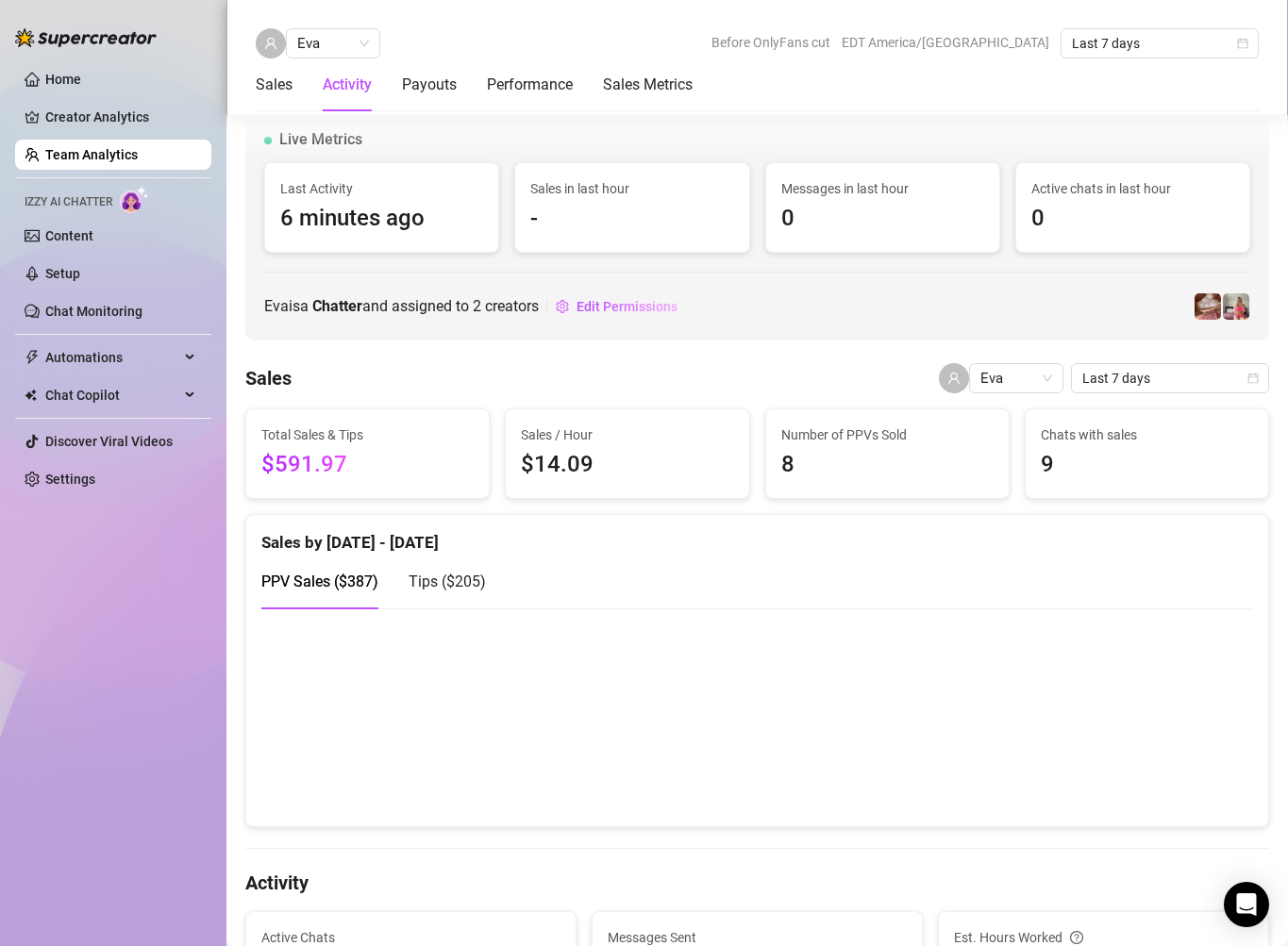
scroll to position [1345, 0]
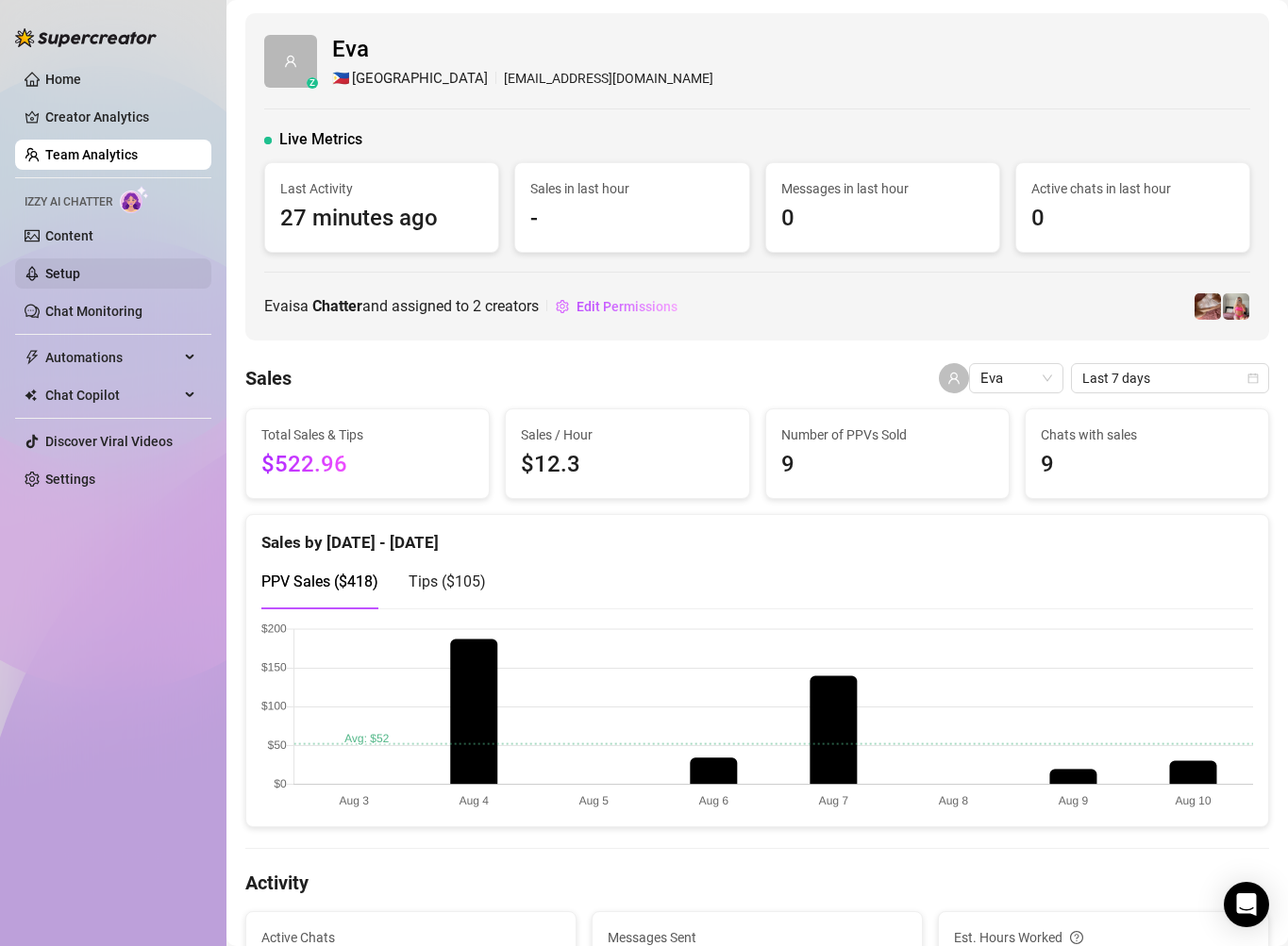
click at [80, 269] on link "Setup" at bounding box center [63, 273] width 35 height 15
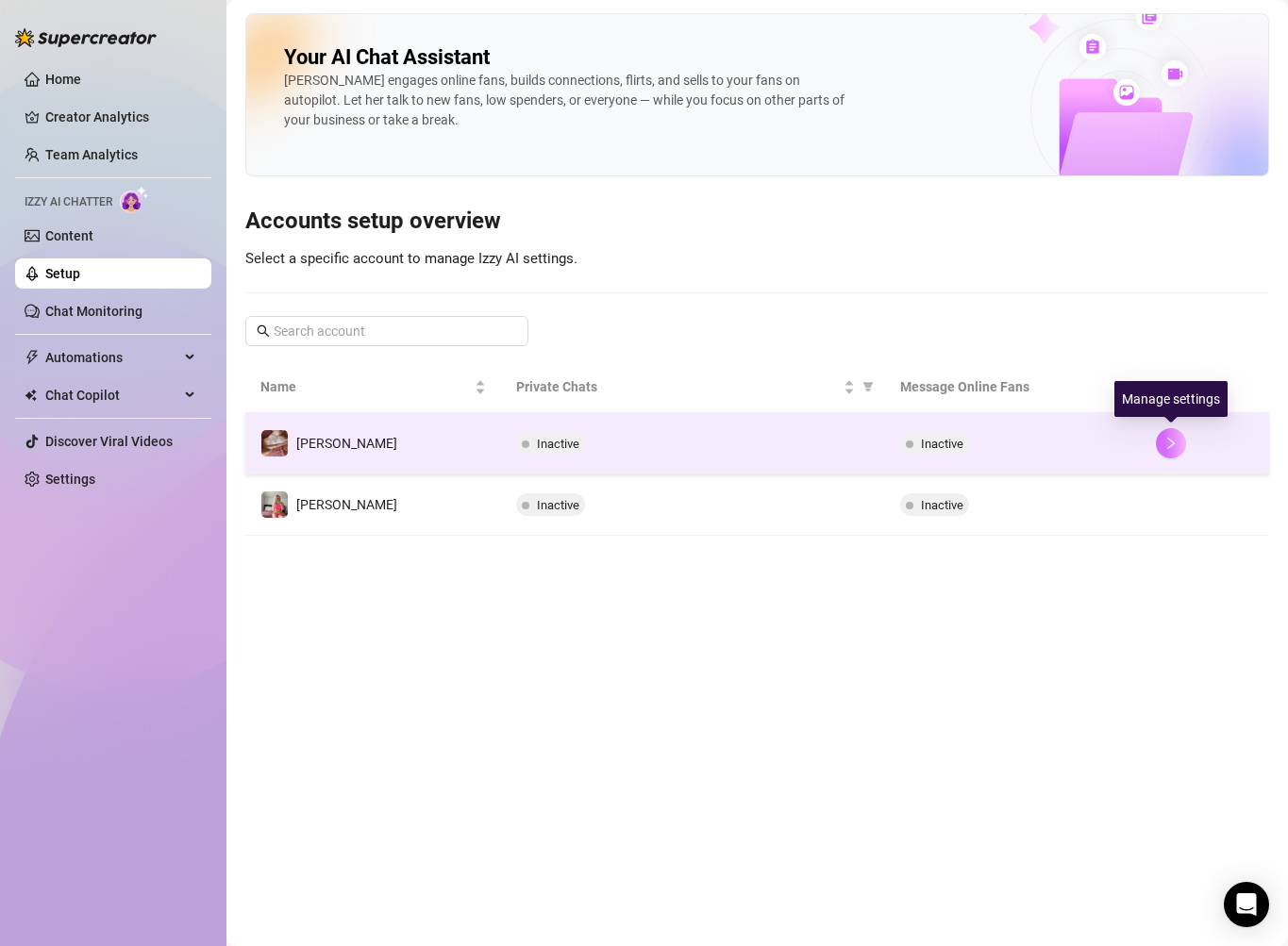
click at [1169, 444] on icon "right" at bounding box center [1170, 443] width 13 height 13
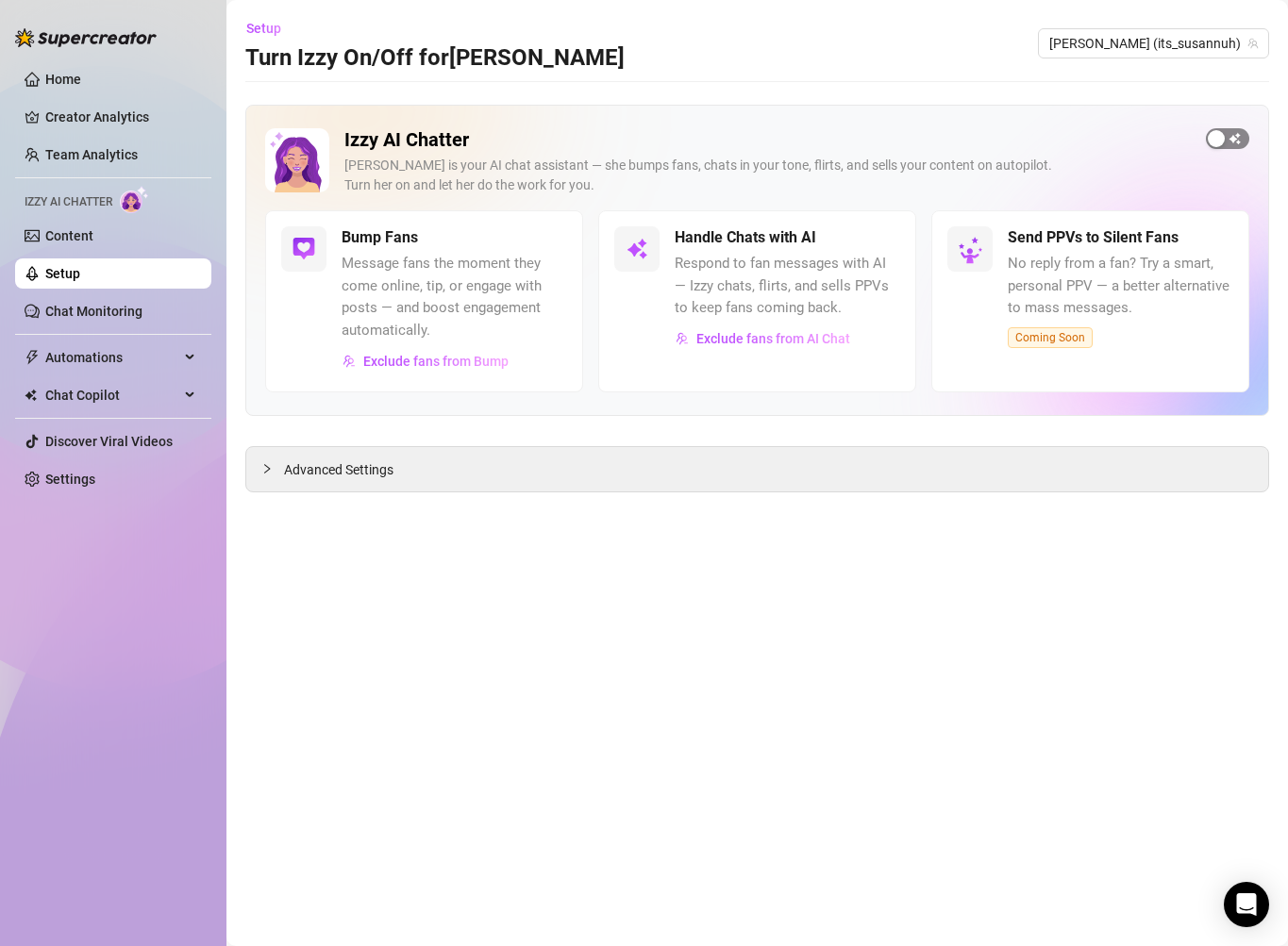
click at [1231, 135] on span "button" at bounding box center [1227, 139] width 44 height 21
click at [696, 478] on div "Advanced Settings" at bounding box center [756, 469] width 1021 height 45
click at [343, 462] on span "Advanced Settings" at bounding box center [338, 470] width 109 height 21
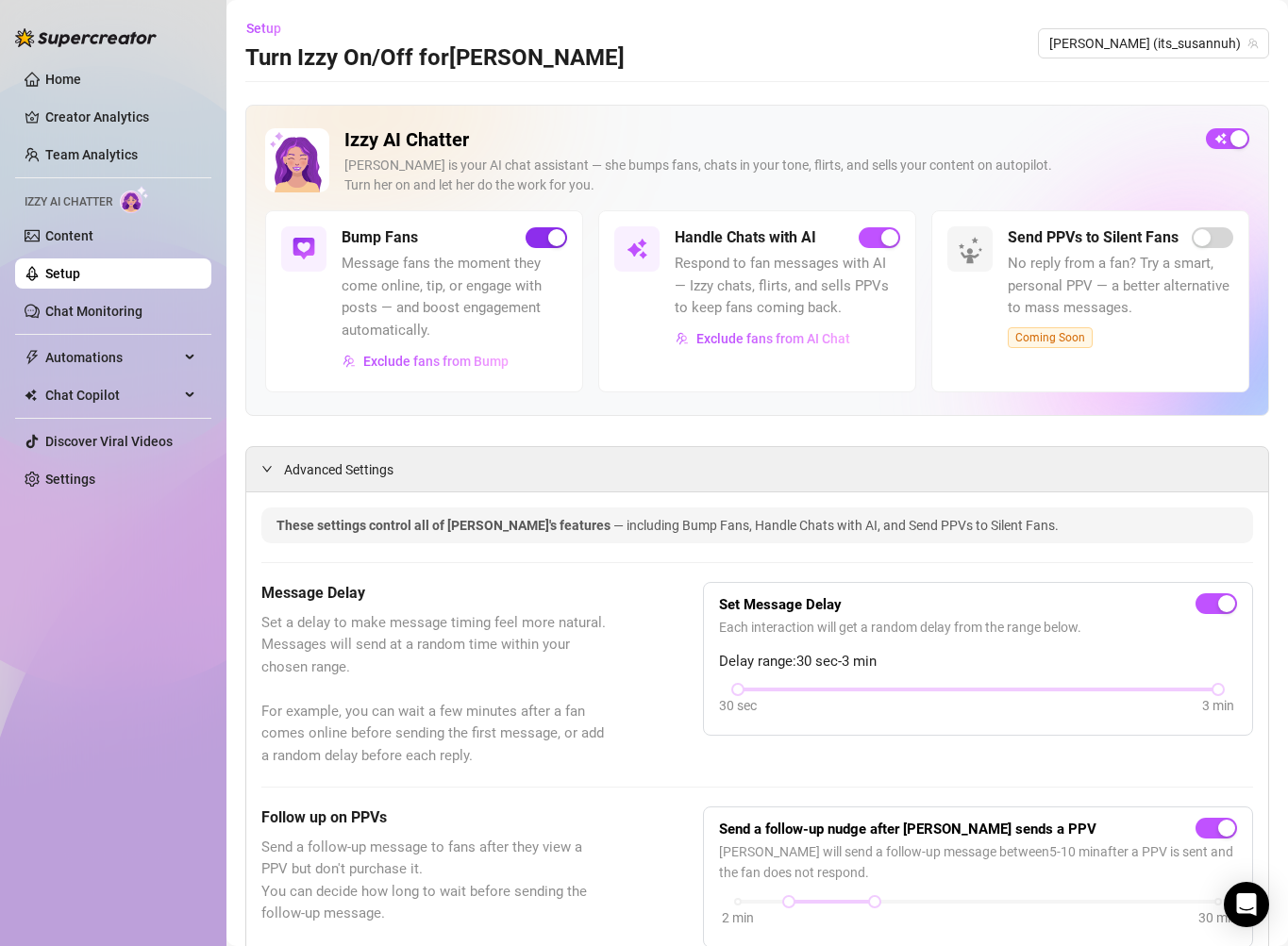
click at [552, 231] on div "button" at bounding box center [556, 237] width 17 height 17
click at [545, 236] on span "button" at bounding box center [547, 238] width 42 height 21
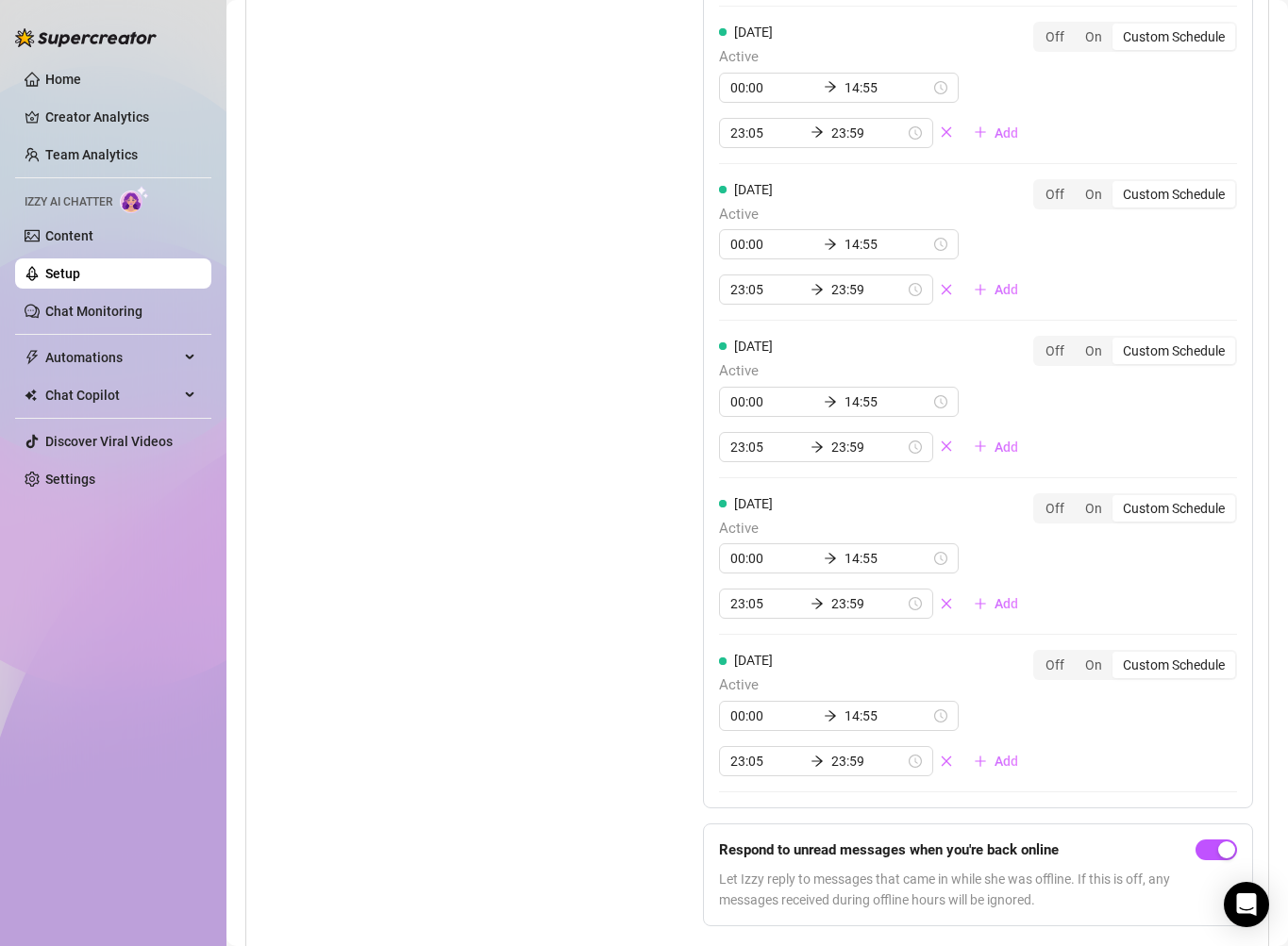
scroll to position [1704, 0]
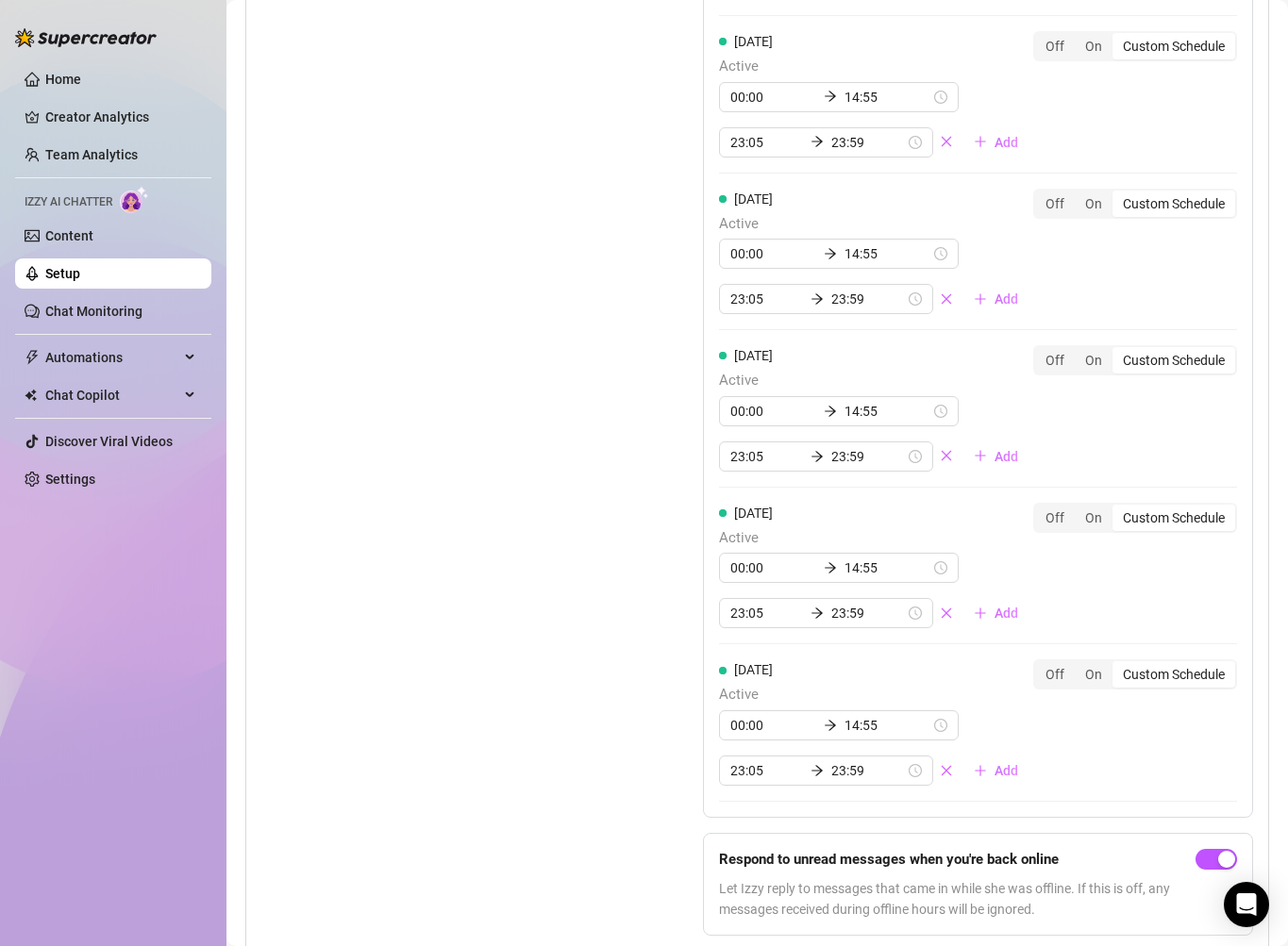
click at [506, 790] on div "Set Active Hours (Izzy Availability) Set specific hours when Izzy engaging with…" at bounding box center [435, 326] width 347 height 1251
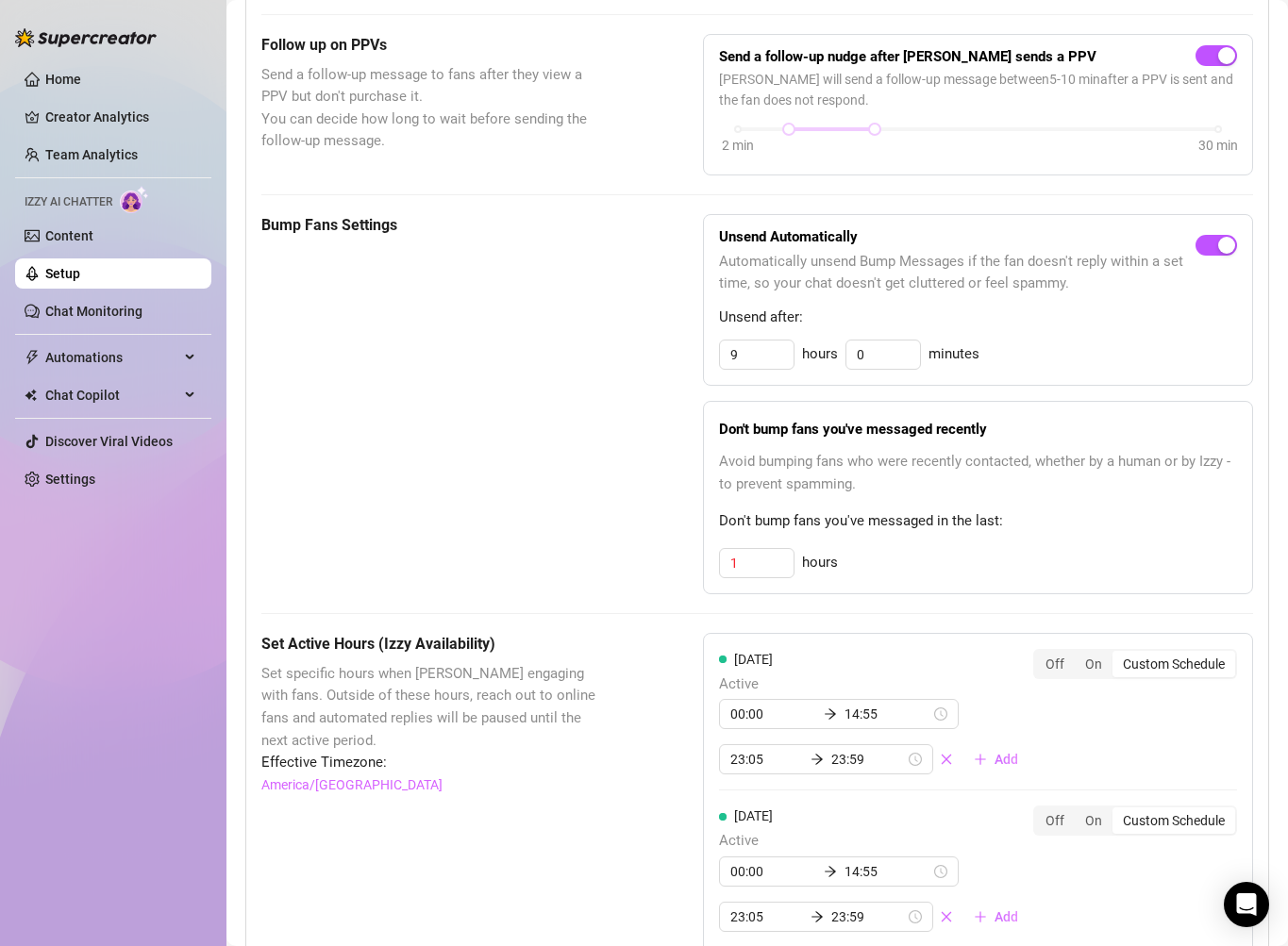
scroll to position [651, 0]
